Goal: Obtain resource: Download file/media

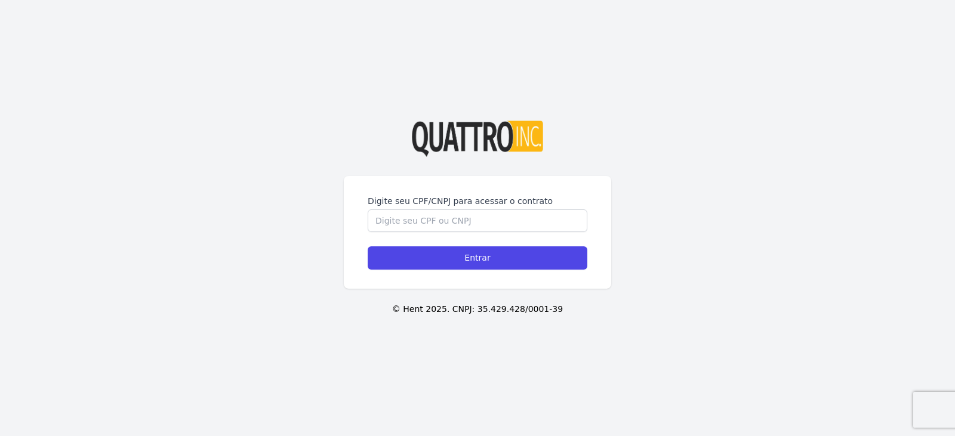
click at [469, 192] on div "Digite seu CPF/CNPJ para acessar o contrato Entrar" at bounding box center [478, 232] width 268 height 113
click at [477, 222] on input "Digite seu CPF/CNPJ para acessar o contrato" at bounding box center [478, 221] width 220 height 23
type input "457.491.568 42"
click at [368, 247] on input "Entrar" at bounding box center [478, 258] width 220 height 23
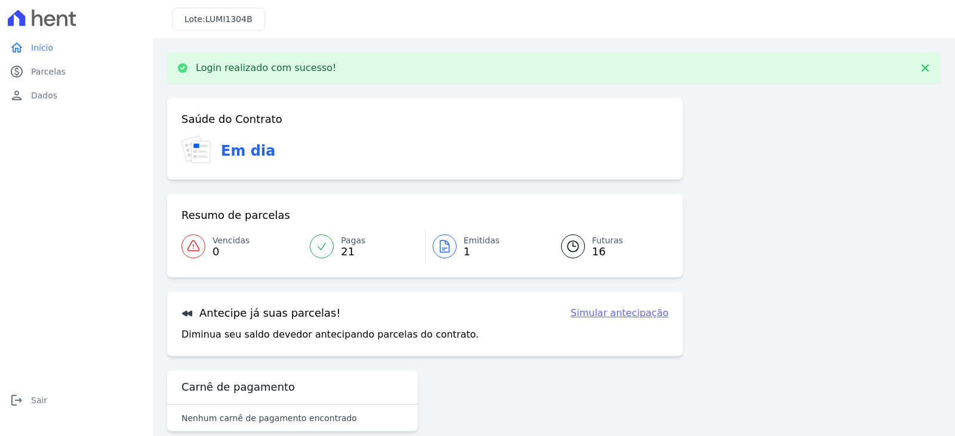
click at [442, 239] on div at bounding box center [445, 247] width 24 height 24
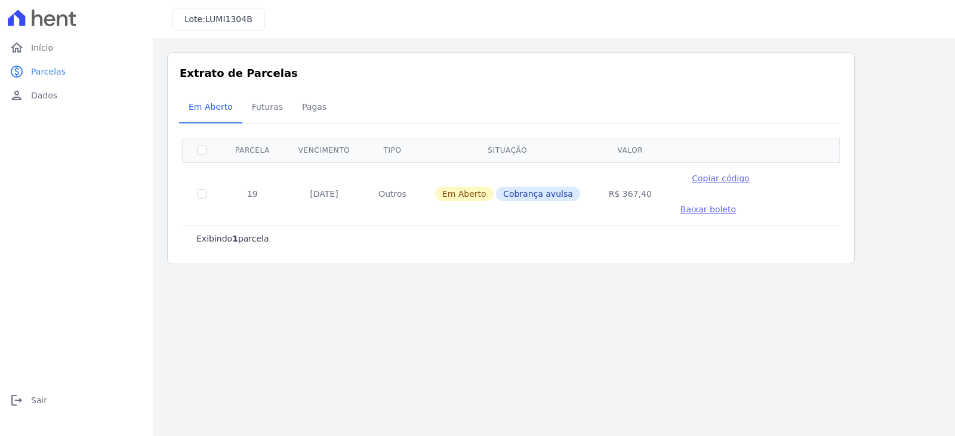
click at [736, 205] on span "Baixar boleto" at bounding box center [709, 210] width 56 height 10
click at [47, 51] on span "Início" at bounding box center [42, 48] width 22 height 12
